Goal: Task Accomplishment & Management: Manage account settings

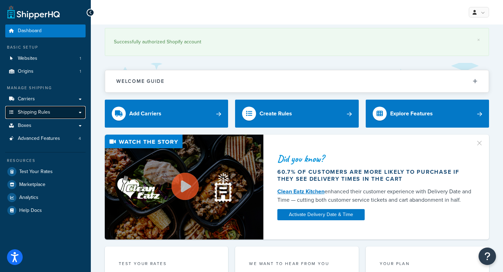
click at [32, 108] on link "Shipping Rules" at bounding box center [45, 112] width 80 height 13
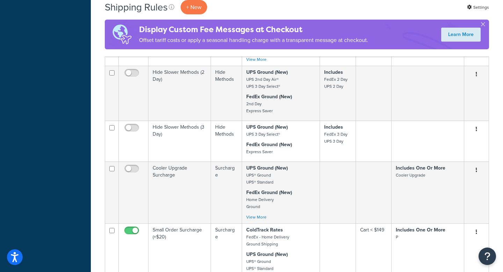
scroll to position [719, 0]
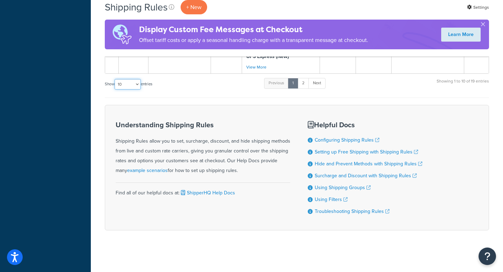
click at [134, 87] on select "10 15 25 50 100 1000" at bounding box center [128, 84] width 26 height 10
select select "100"
click at [115, 79] on select "10 15 25 50 100 1000" at bounding box center [128, 84] width 26 height 10
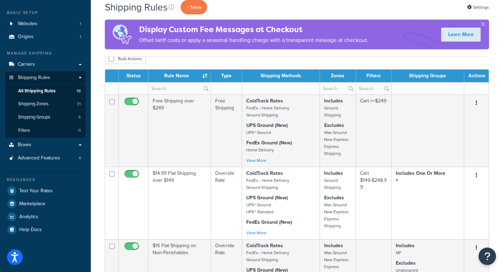
scroll to position [0, 0]
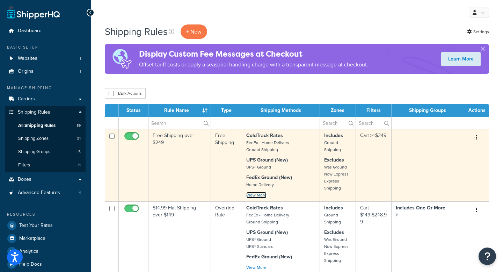
click at [252, 196] on link "View More" at bounding box center [256, 195] width 20 height 6
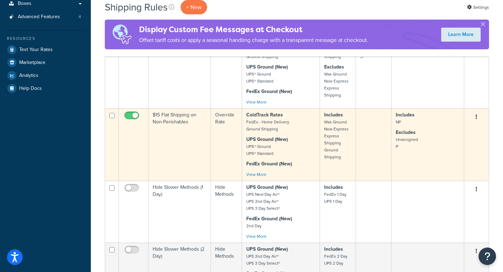
scroll to position [205, 0]
